Goal: Task Accomplishment & Management: Complete application form

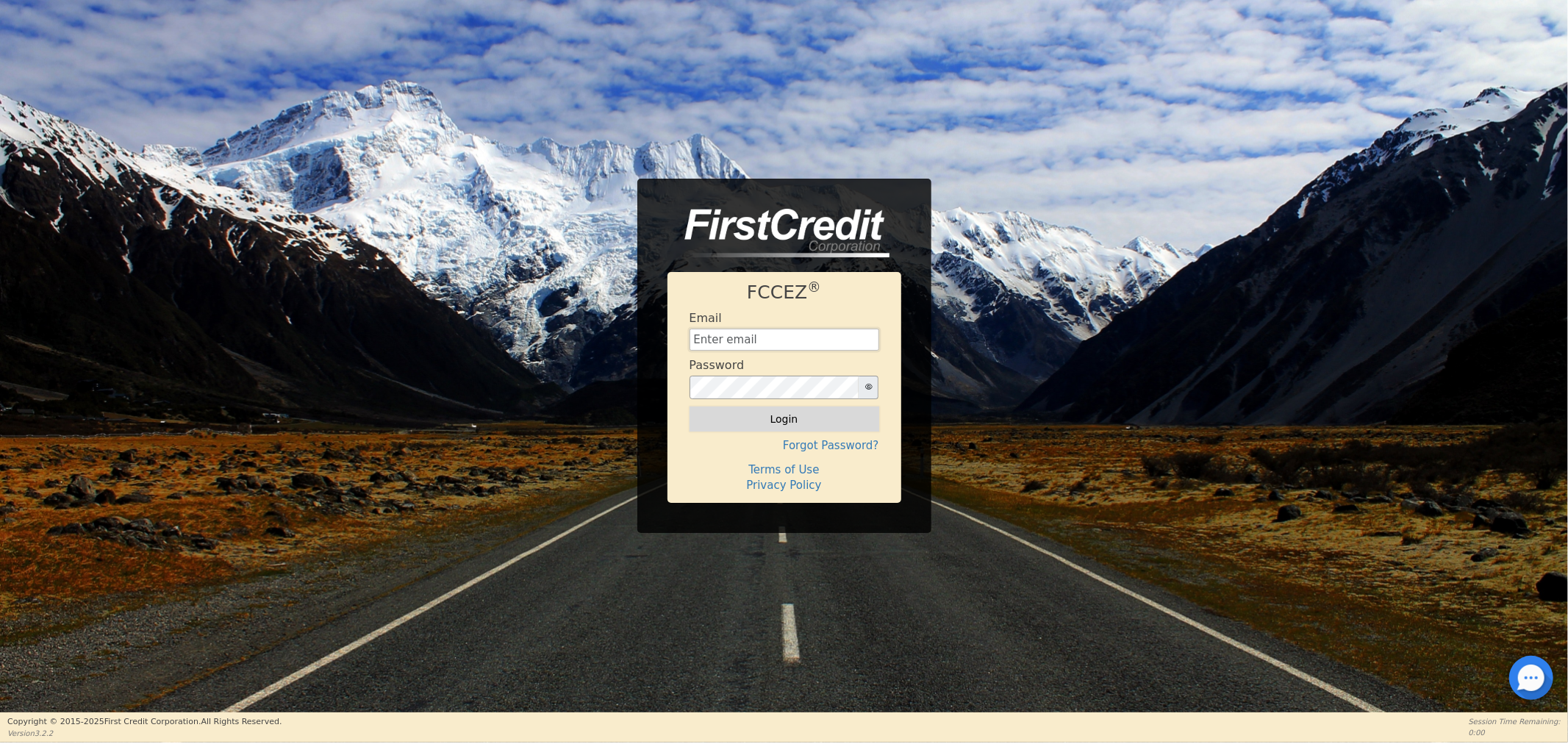
type input "[EMAIL_ADDRESS][DOMAIN_NAME]"
click at [775, 420] on button "Login" at bounding box center [784, 419] width 190 height 25
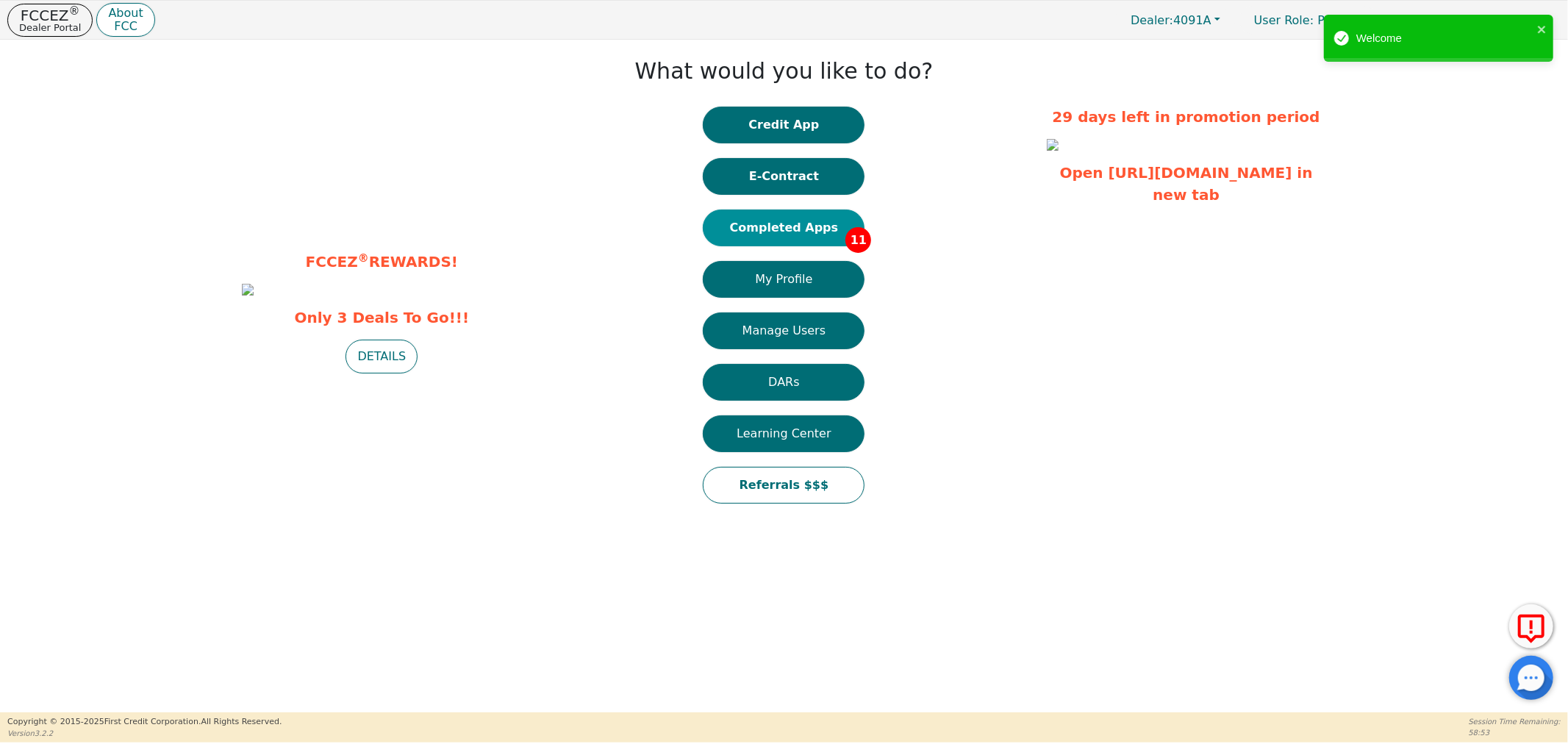
click at [785, 219] on button "Completed Apps 11" at bounding box center [784, 227] width 162 height 36
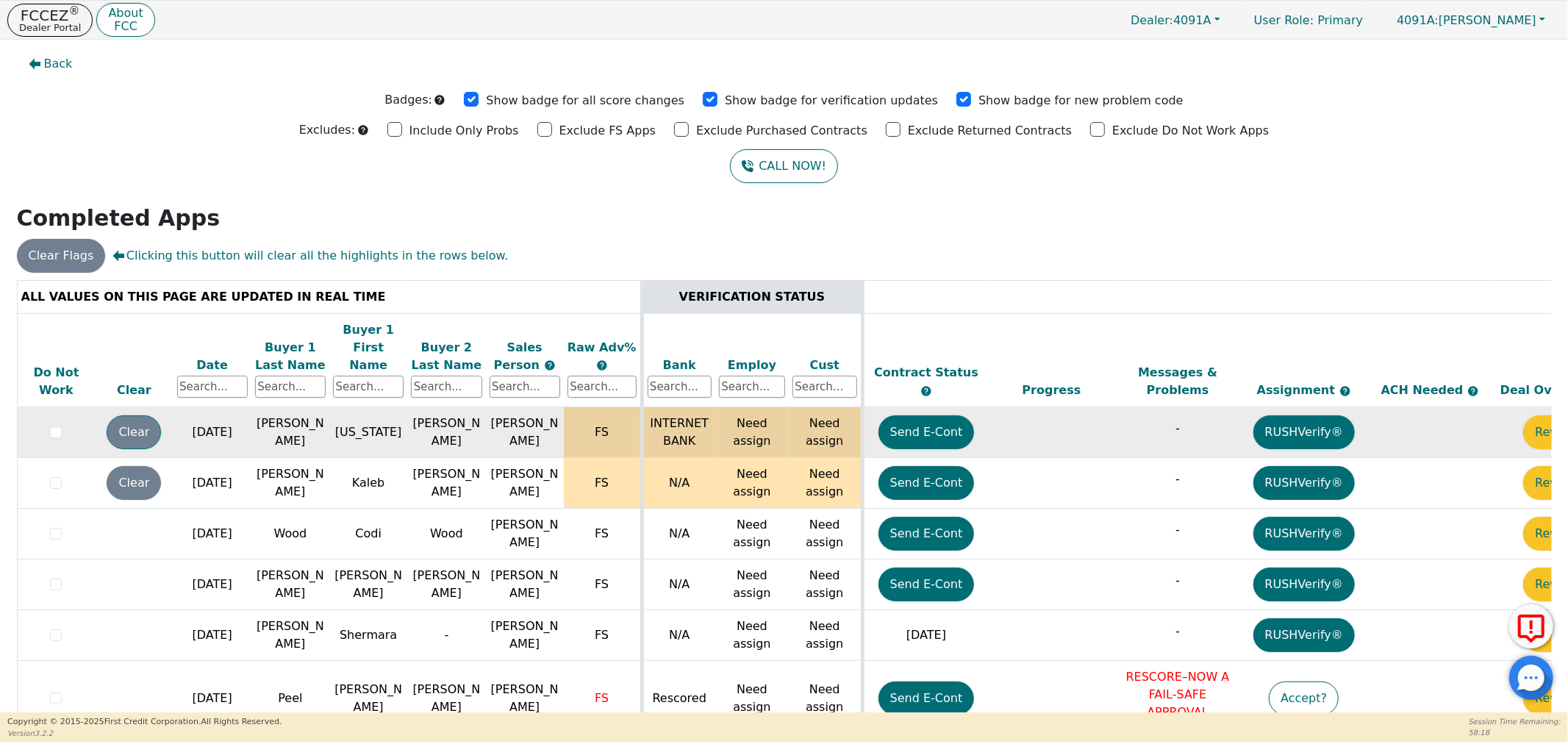
click at [155, 416] on button "Clear" at bounding box center [133, 433] width 54 height 34
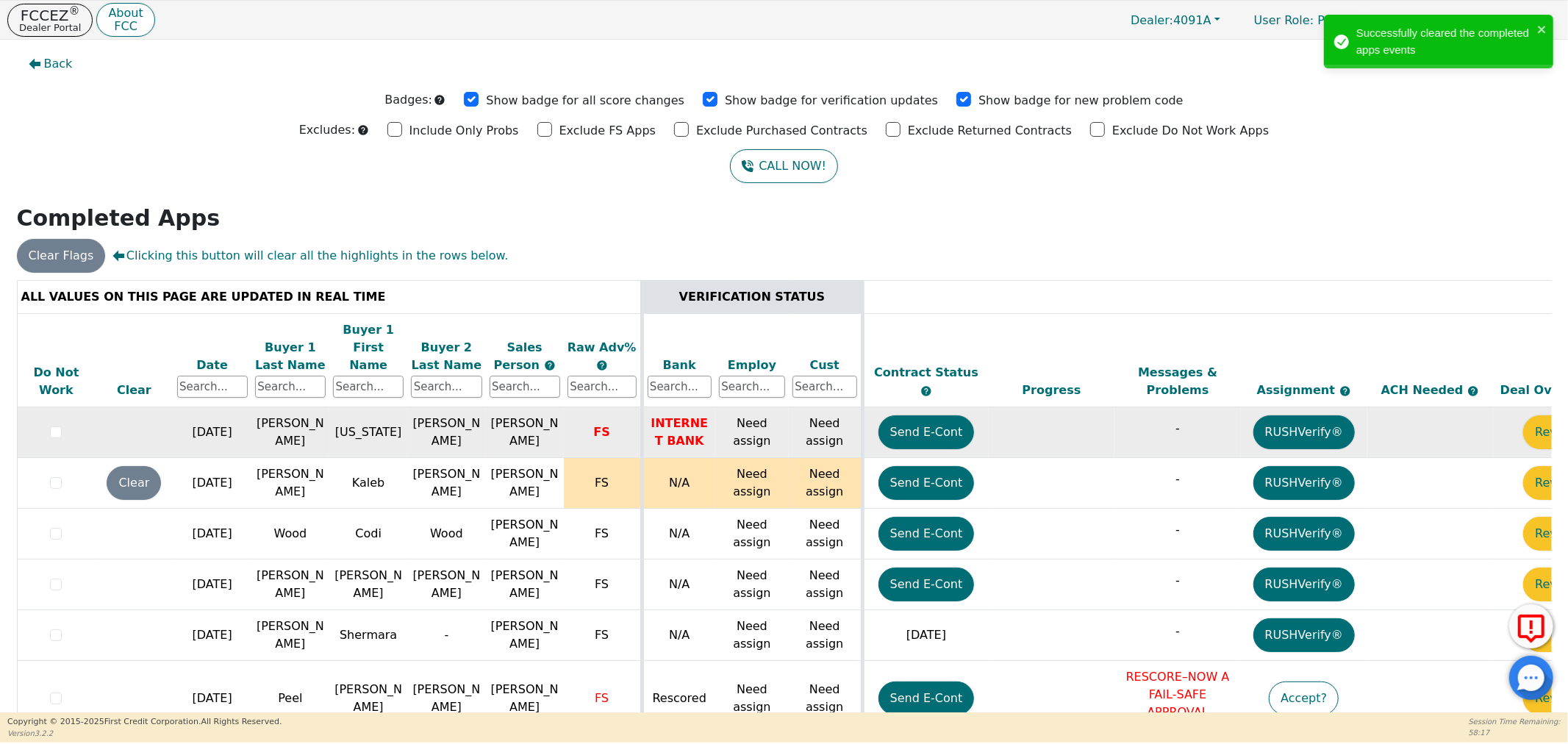
click at [133, 473] on button "Clear" at bounding box center [133, 483] width 54 height 34
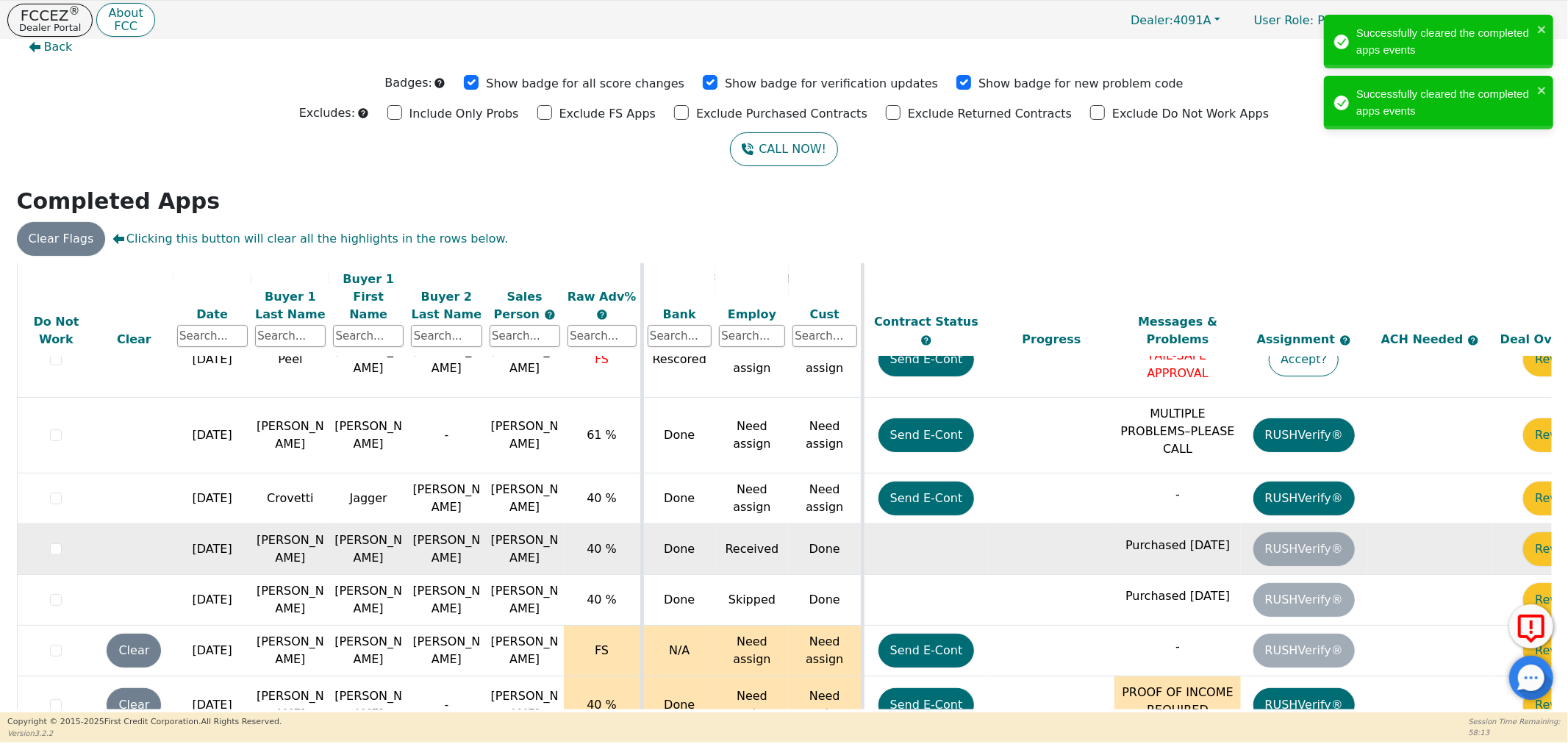
scroll to position [18, 0]
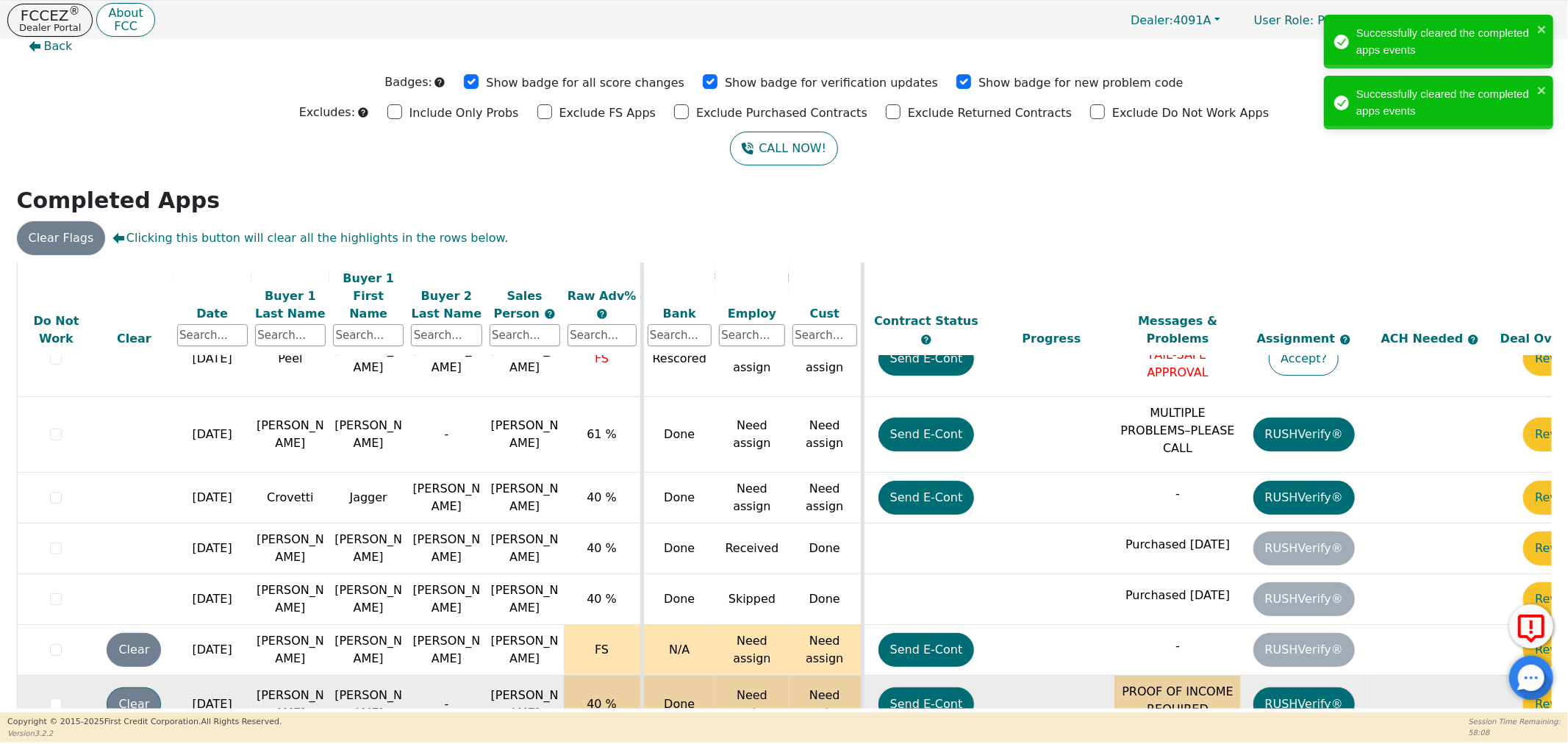
click at [137, 687] on button "Clear" at bounding box center [133, 704] width 54 height 34
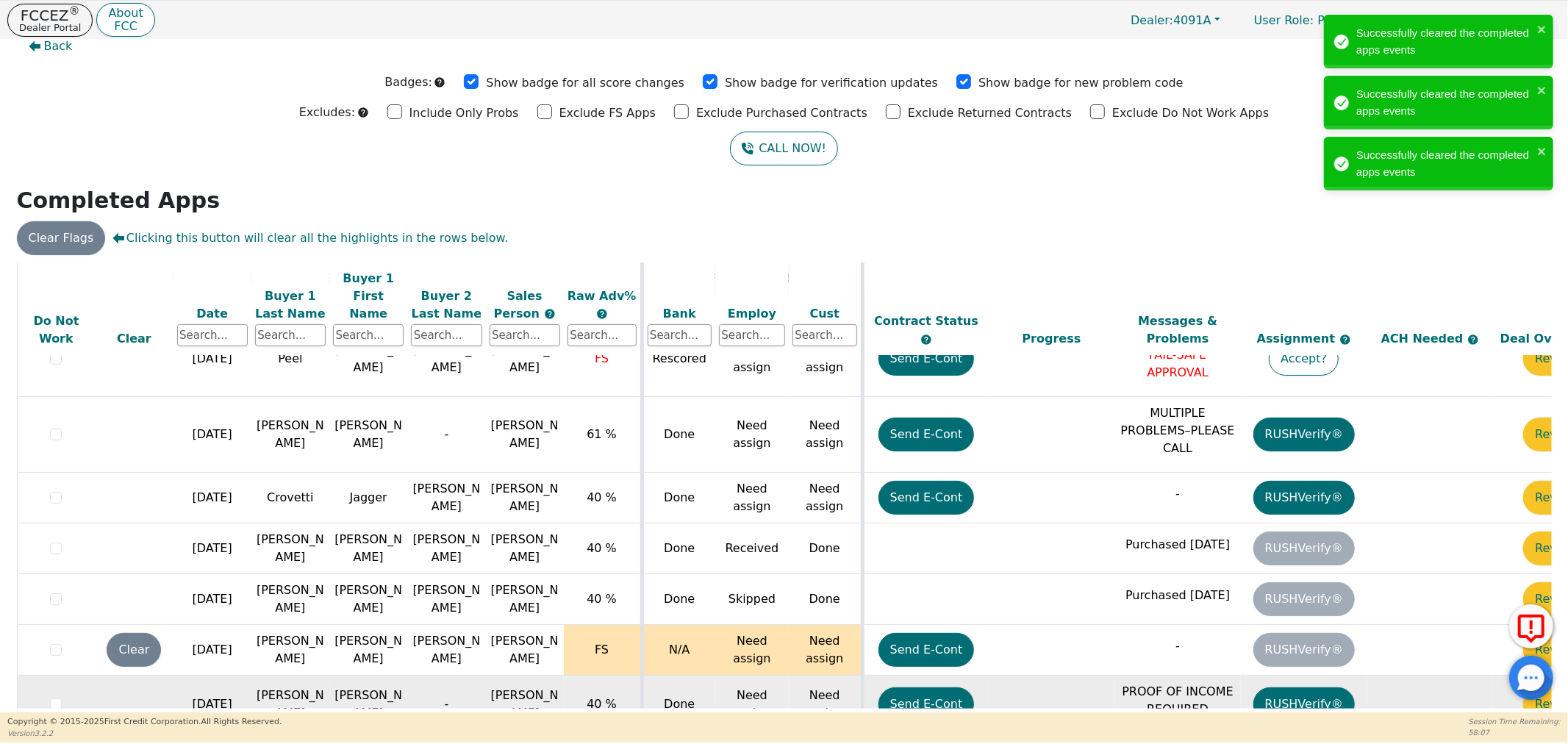
scroll to position [322, 76]
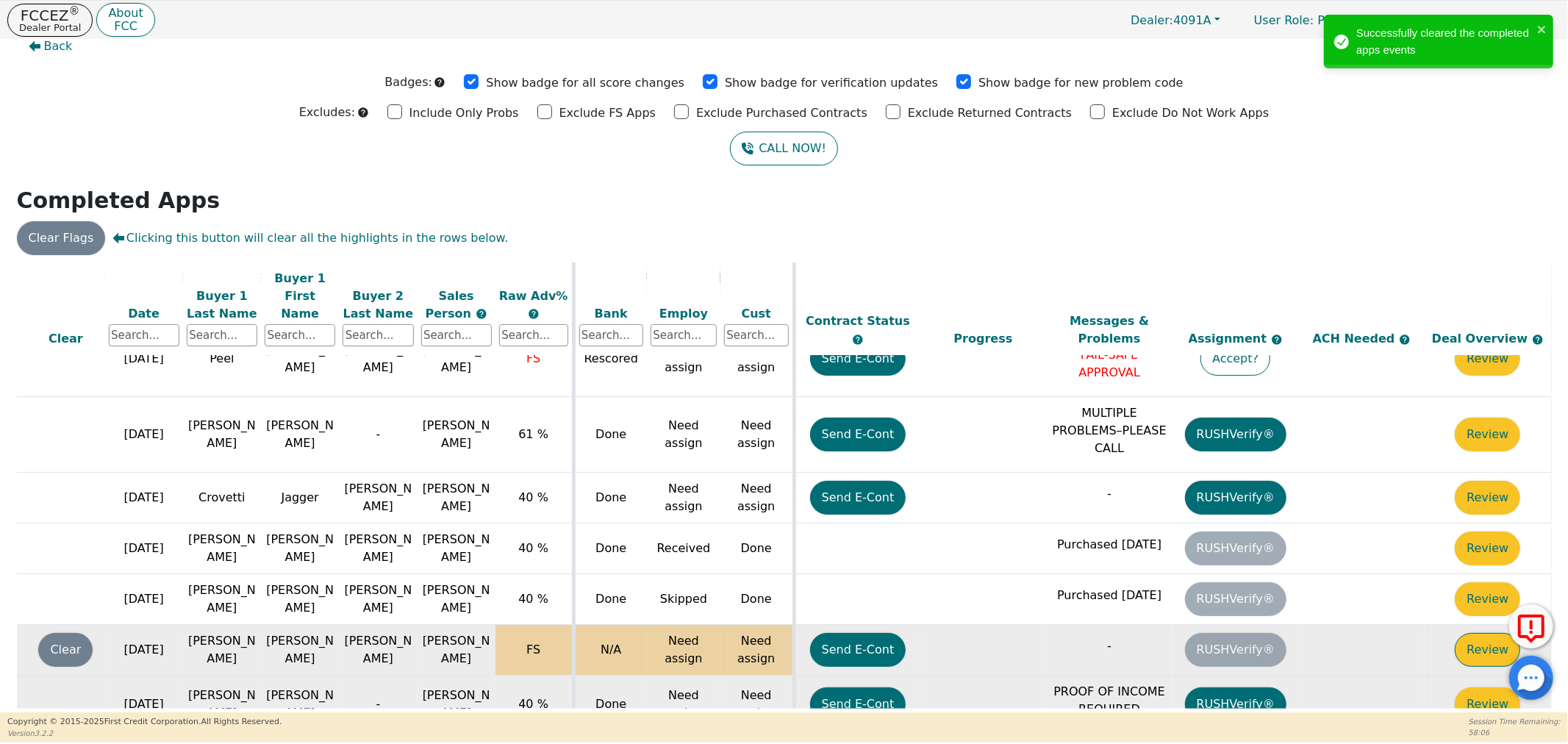
click at [1488, 633] on button "Review" at bounding box center [1487, 650] width 66 height 34
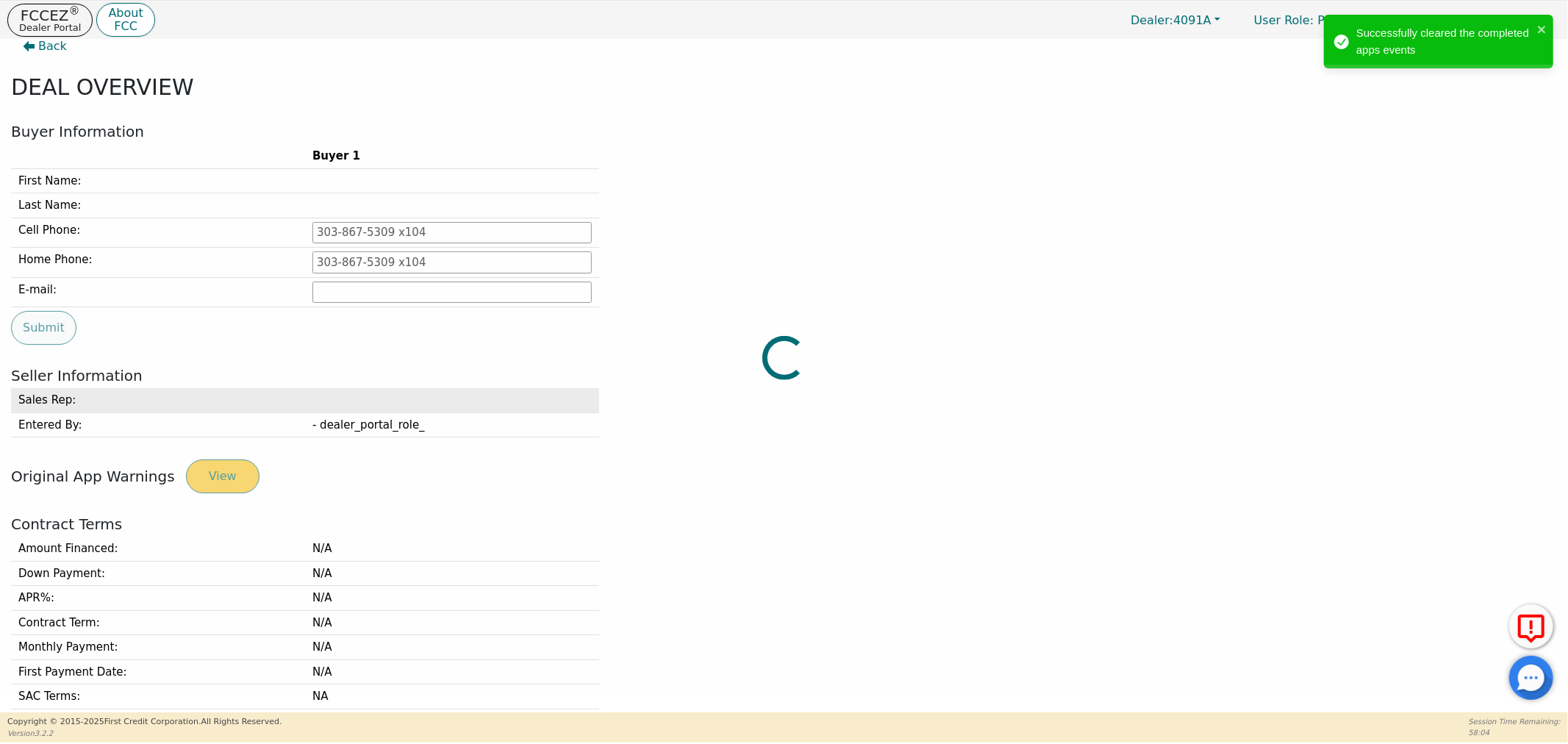
type input "[PHONE_NUMBER]"
type input "[EMAIL_ADDRESS][DOMAIN_NAME]"
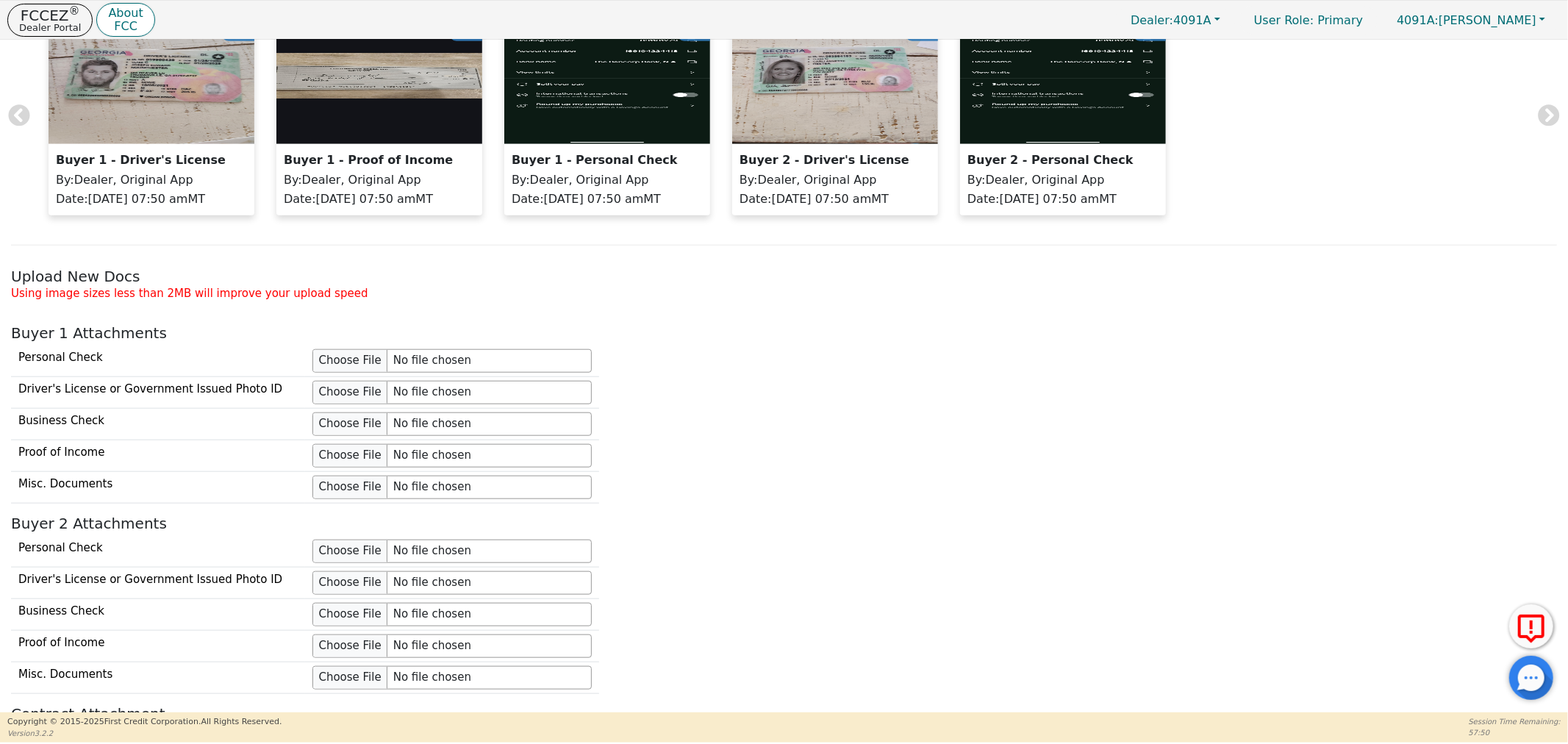
scroll to position [1062, 0]
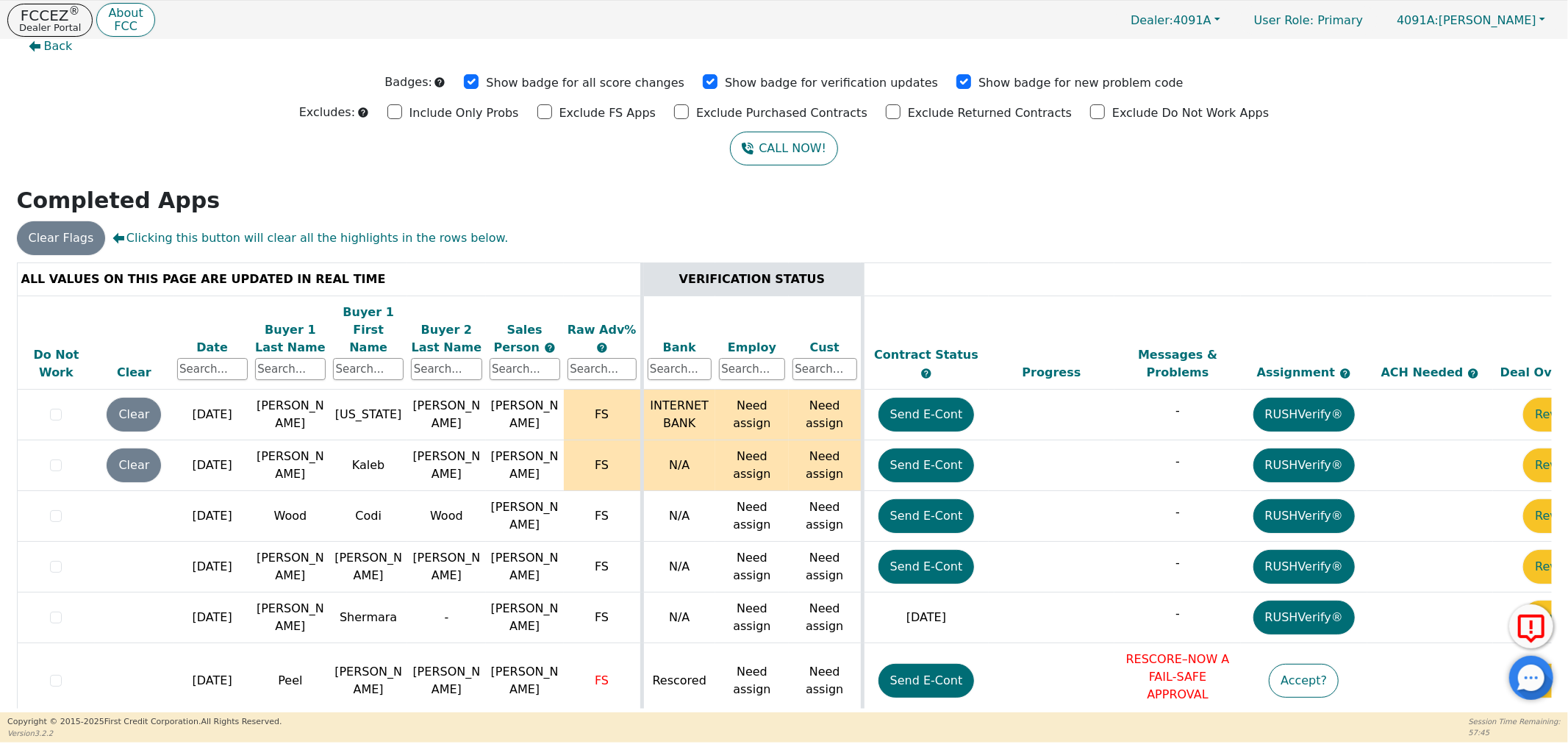
scroll to position [322, 0]
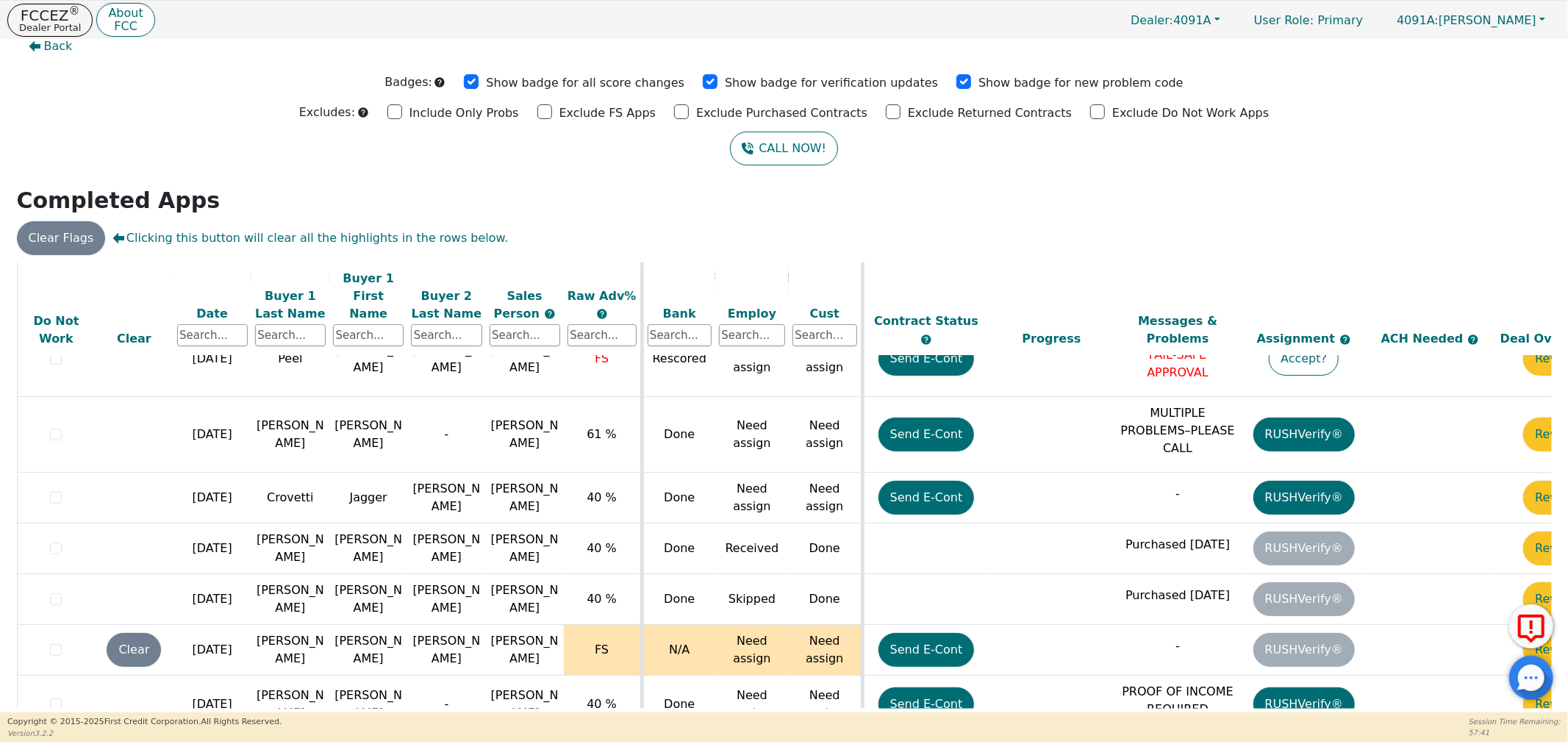
drag, startPoint x: 1120, startPoint y: 703, endPoint x: 1298, endPoint y: 708, distance: 178.1
click at [1298, 708] on div "ALL VALUES ON THIS PAGE ARE UPDATED IN REAL TIME VERIFICATION STATUS Do Not Wor…" at bounding box center [783, 487] width 1546 height 449
